Goal: Task Accomplishment & Management: Manage account settings

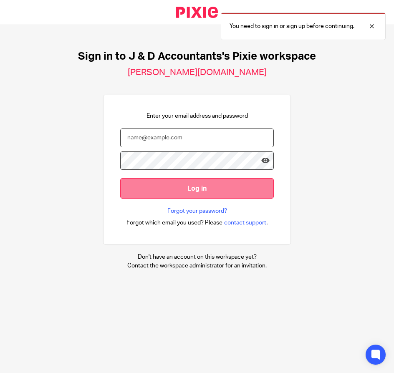
type input "[PERSON_NAME][EMAIL_ADDRESS][DOMAIN_NAME]"
click at [191, 193] on input "Log in" at bounding box center [197, 188] width 154 height 20
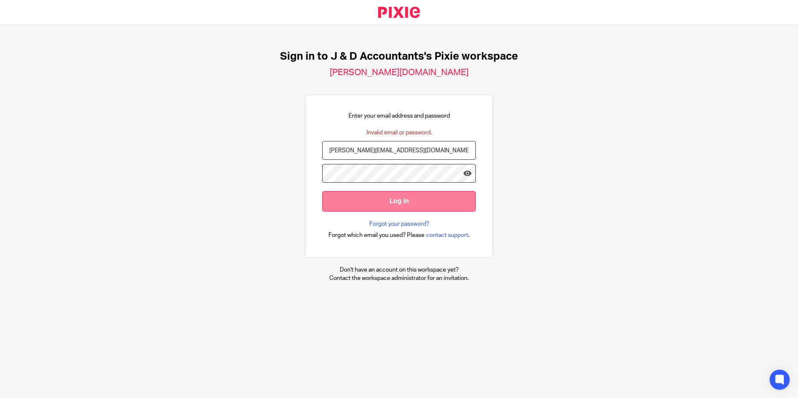
click at [393, 203] on input "Log in" at bounding box center [399, 201] width 154 height 20
click at [442, 199] on input "Log in" at bounding box center [399, 201] width 154 height 20
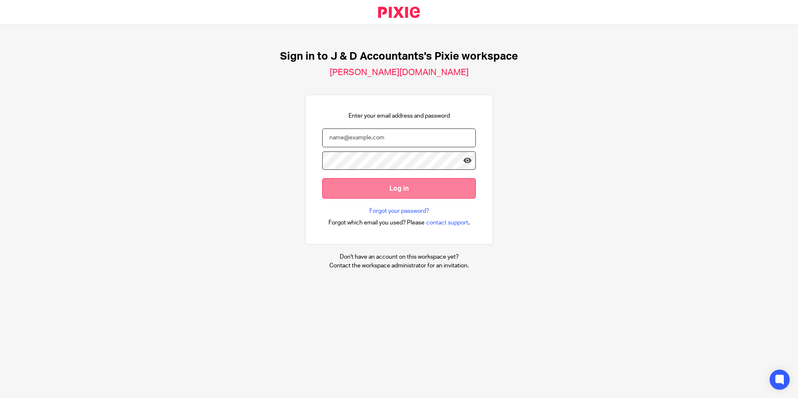
type input "[PERSON_NAME][EMAIL_ADDRESS][DOMAIN_NAME]"
click at [387, 189] on input "Log in" at bounding box center [399, 188] width 154 height 20
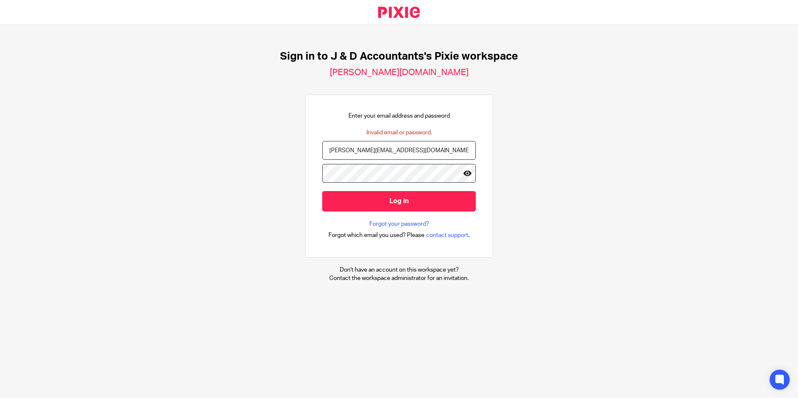
click at [463, 173] on icon at bounding box center [467, 173] width 8 height 8
click at [447, 197] on input "Log in" at bounding box center [399, 201] width 154 height 20
click at [463, 174] on icon at bounding box center [467, 173] width 8 height 8
click at [387, 201] on input "Log in" at bounding box center [399, 201] width 154 height 20
click at [478, 192] on div "Enter your email address and password Invalid email or password. [PERSON_NAME][…" at bounding box center [399, 176] width 188 height 163
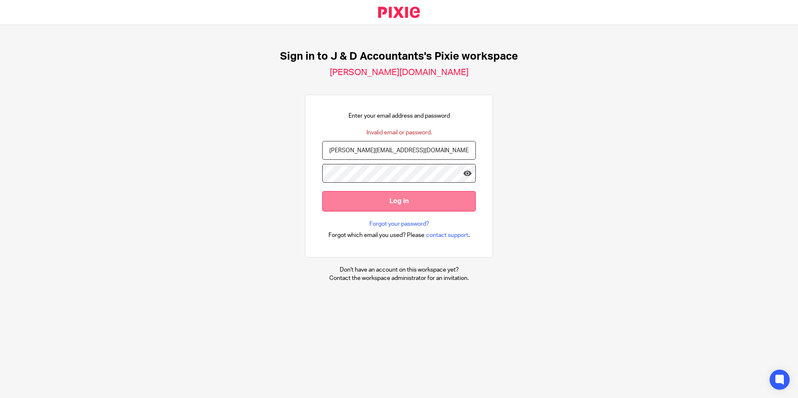
click at [446, 194] on input "Log in" at bounding box center [399, 201] width 154 height 20
click at [407, 151] on input "[PERSON_NAME][EMAIL_ADDRESS][DOMAIN_NAME]" at bounding box center [399, 150] width 154 height 19
drag, startPoint x: 414, startPoint y: 149, endPoint x: 423, endPoint y: 147, distance: 9.1
click at [415, 149] on input "[PERSON_NAME][EMAIL_ADDRESS][DOMAIN_NAME]" at bounding box center [399, 150] width 154 height 19
click at [504, 139] on div "Sign in to J & D Accountants's Pixie workspace [PERSON_NAME][DOMAIN_NAME] Enter…" at bounding box center [399, 166] width 798 height 282
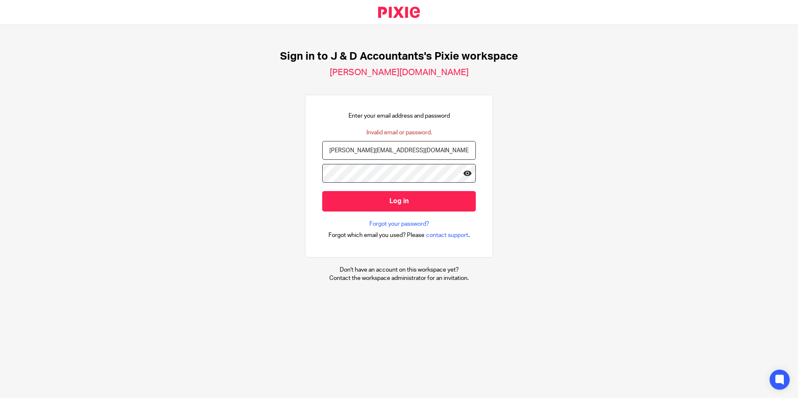
click at [463, 176] on icon at bounding box center [467, 173] width 8 height 8
click at [466, 116] on div "Enter your email address and password Invalid email or password. [PERSON_NAME][…" at bounding box center [399, 176] width 154 height 129
